Goal: Information Seeking & Learning: Learn about a topic

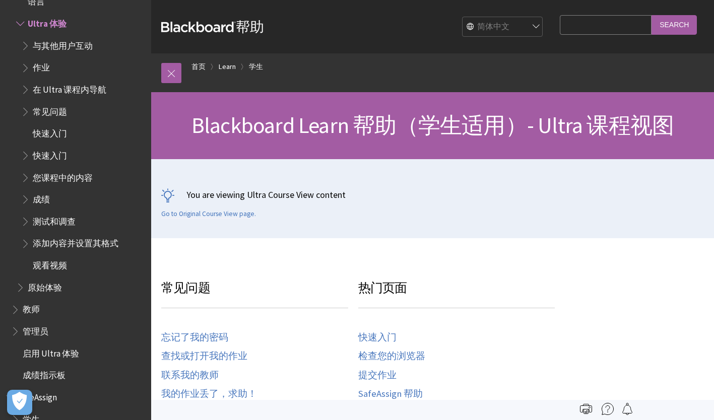
click at [76, 173] on span "您课程中的内容" at bounding box center [63, 176] width 60 height 14
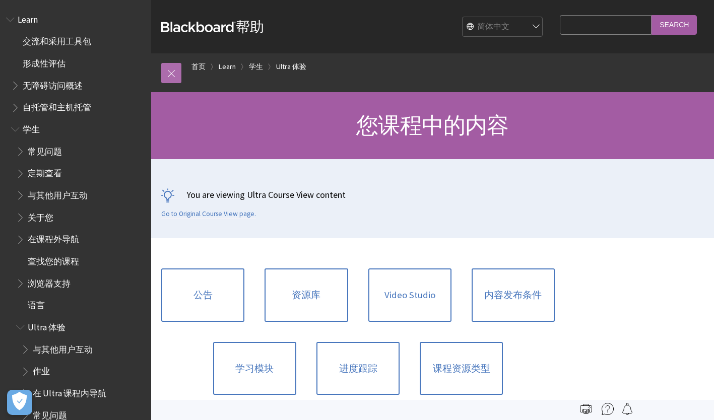
click at [165, 76] on link at bounding box center [171, 73] width 20 height 20
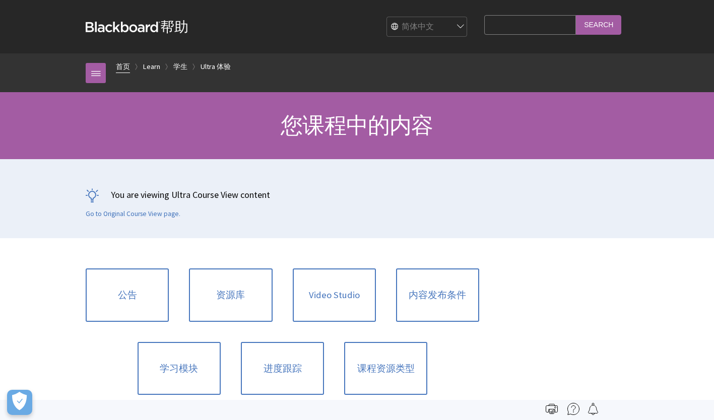
click at [125, 66] on link "首页" at bounding box center [123, 66] width 14 height 13
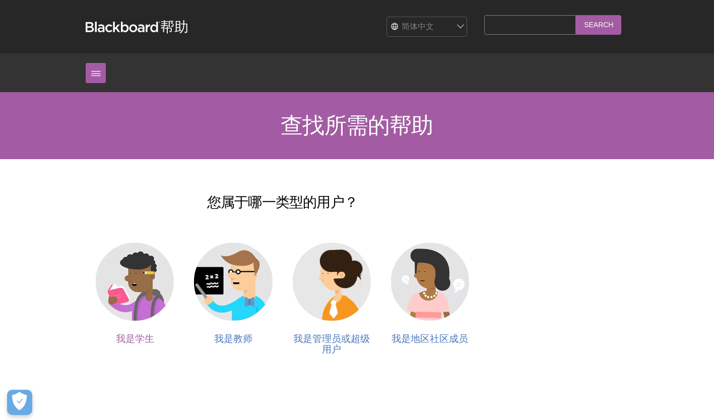
click at [125, 298] on img at bounding box center [135, 282] width 78 height 78
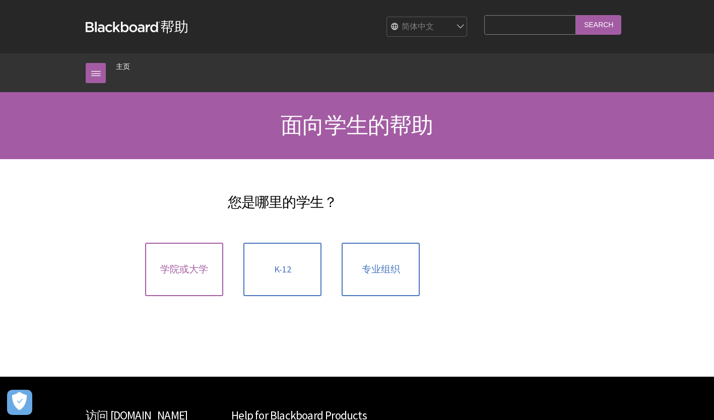
click at [181, 265] on span "学院或大学" at bounding box center [184, 269] width 48 height 11
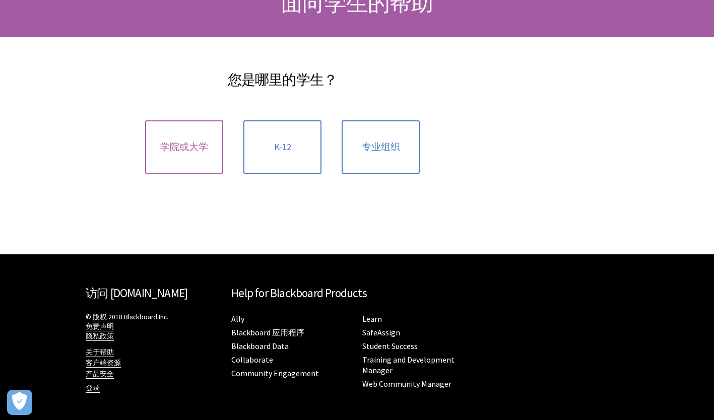
scroll to position [122, 0]
